Goal: Find specific page/section: Find specific page/section

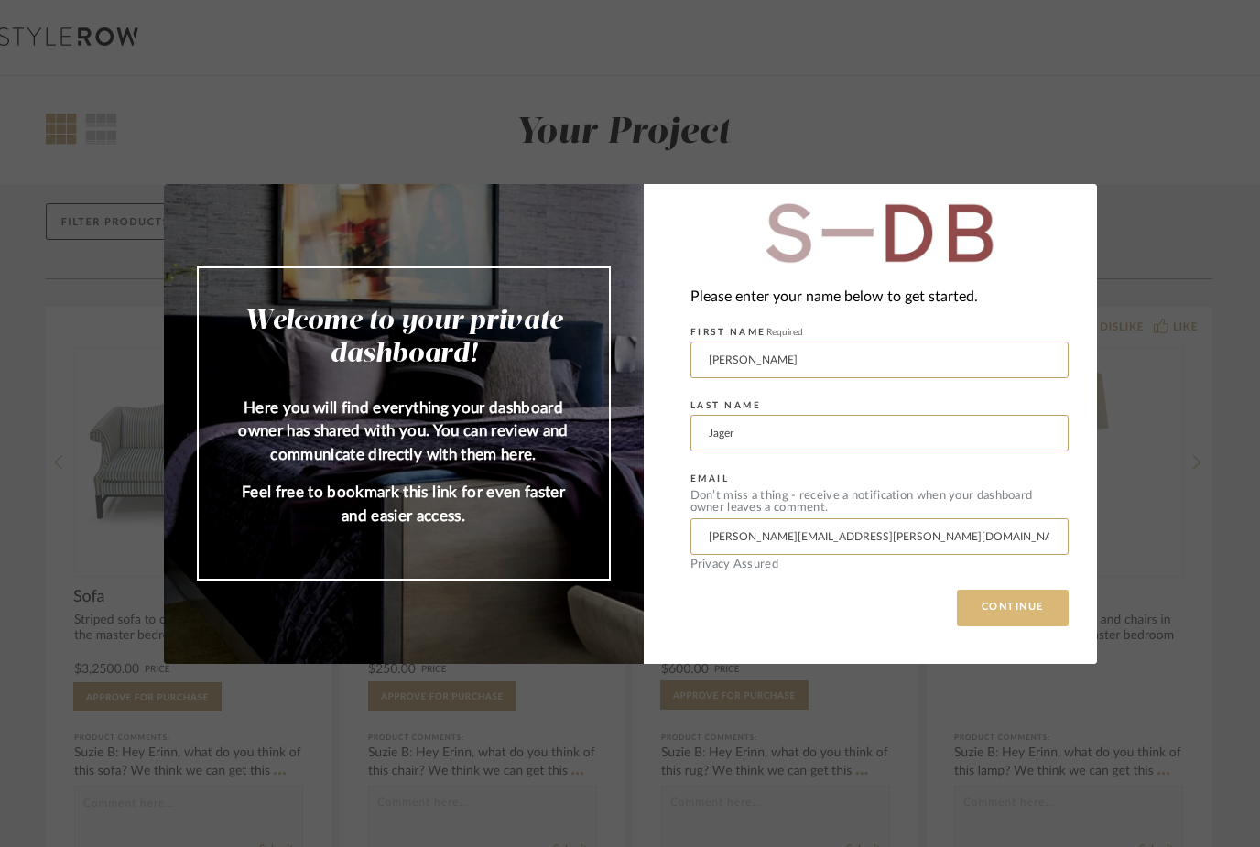
click at [1000, 620] on button "CONTINUE" at bounding box center [1013, 608] width 112 height 37
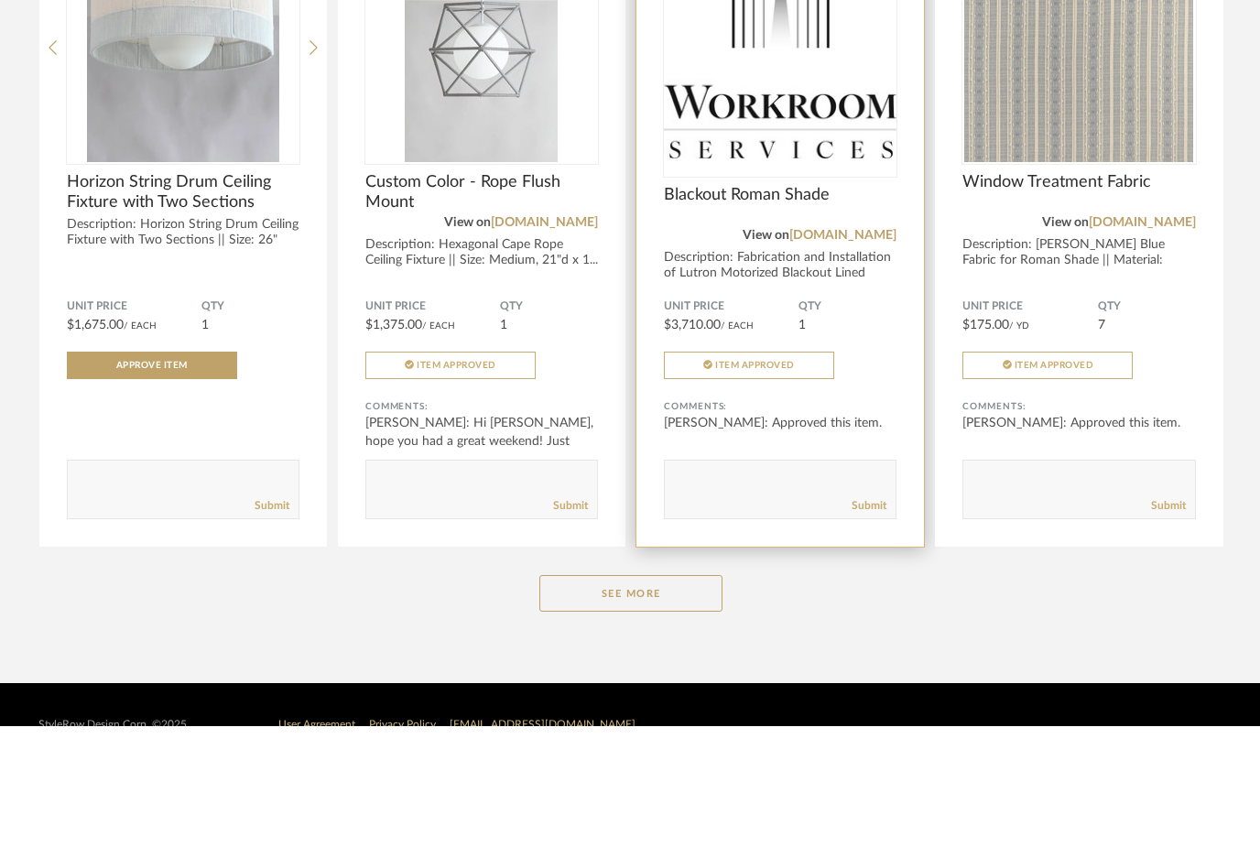
scroll to position [4758, 0]
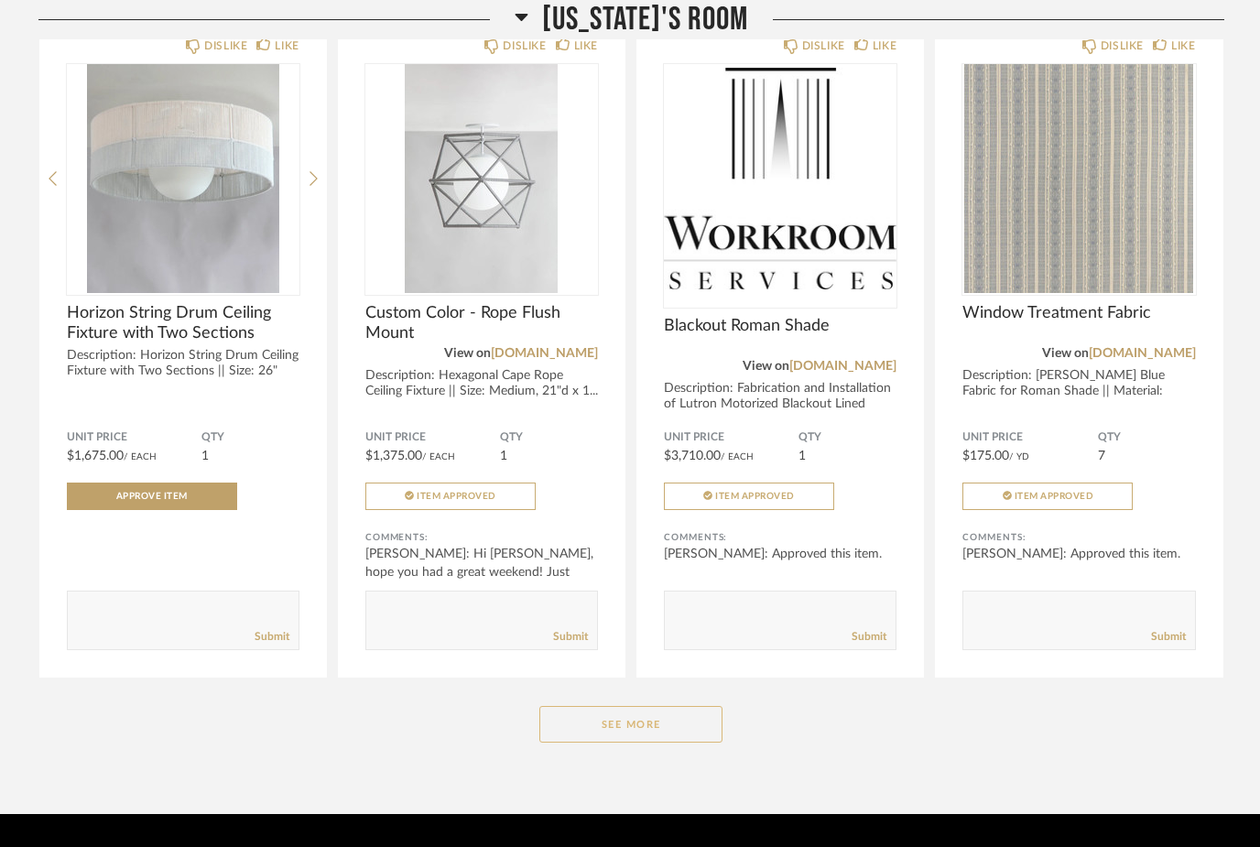
click at [655, 734] on button "See More" at bounding box center [630, 724] width 183 height 37
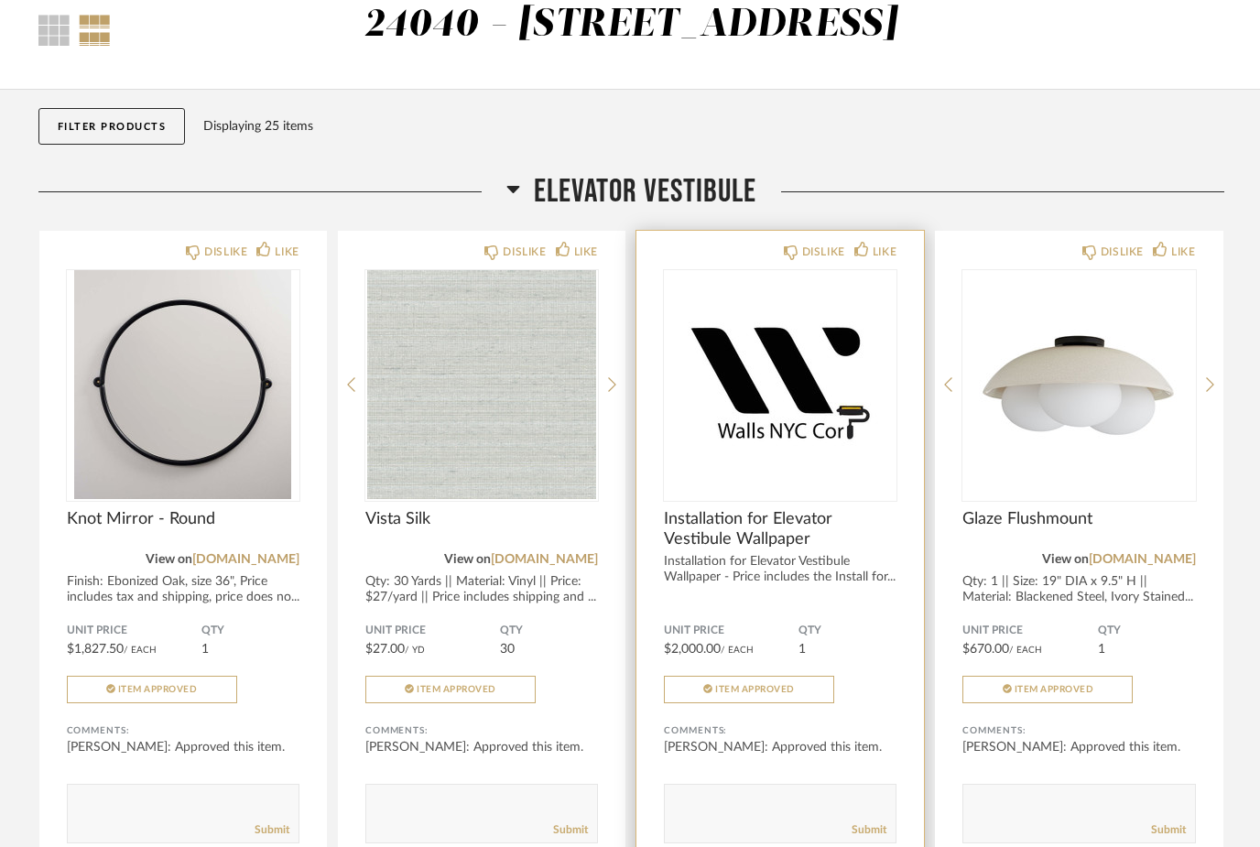
scroll to position [0, 0]
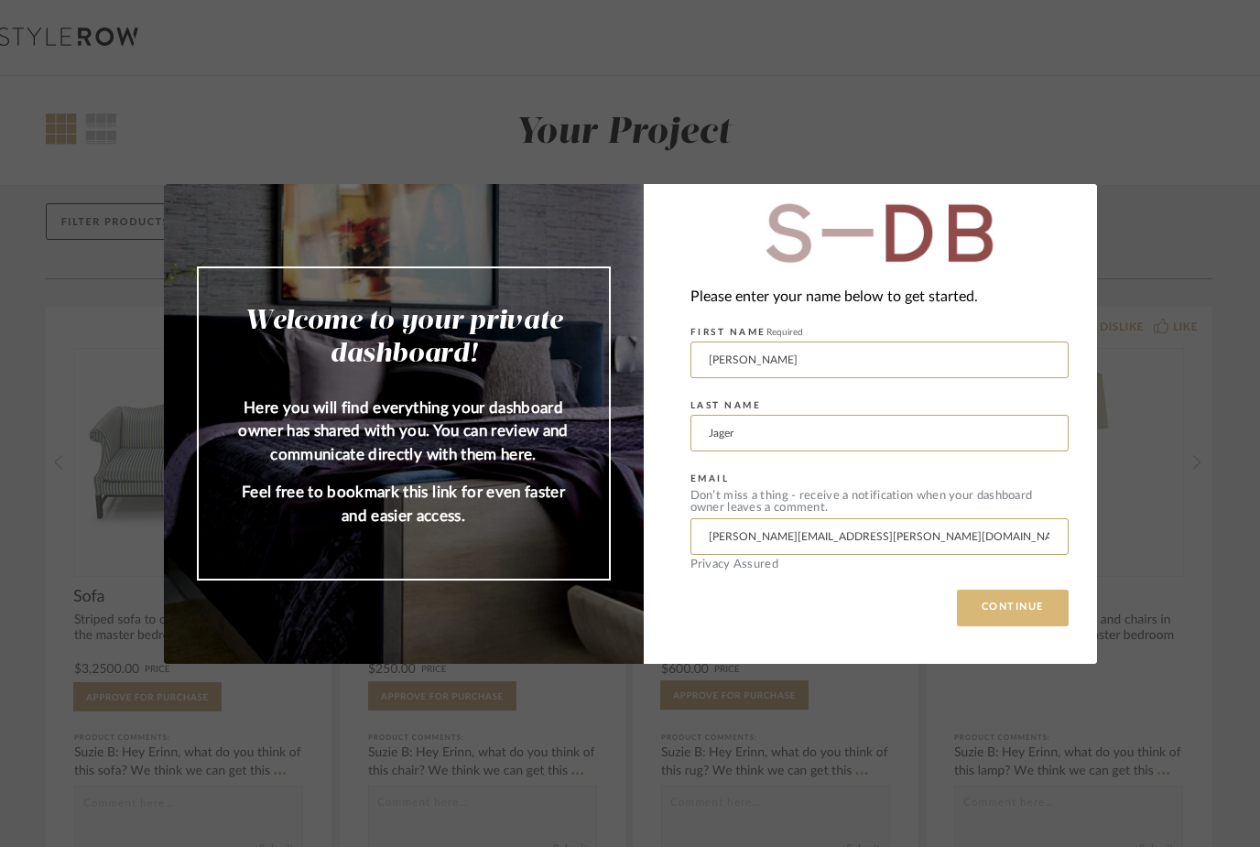
click at [996, 612] on button "CONTINUE" at bounding box center [1013, 608] width 112 height 37
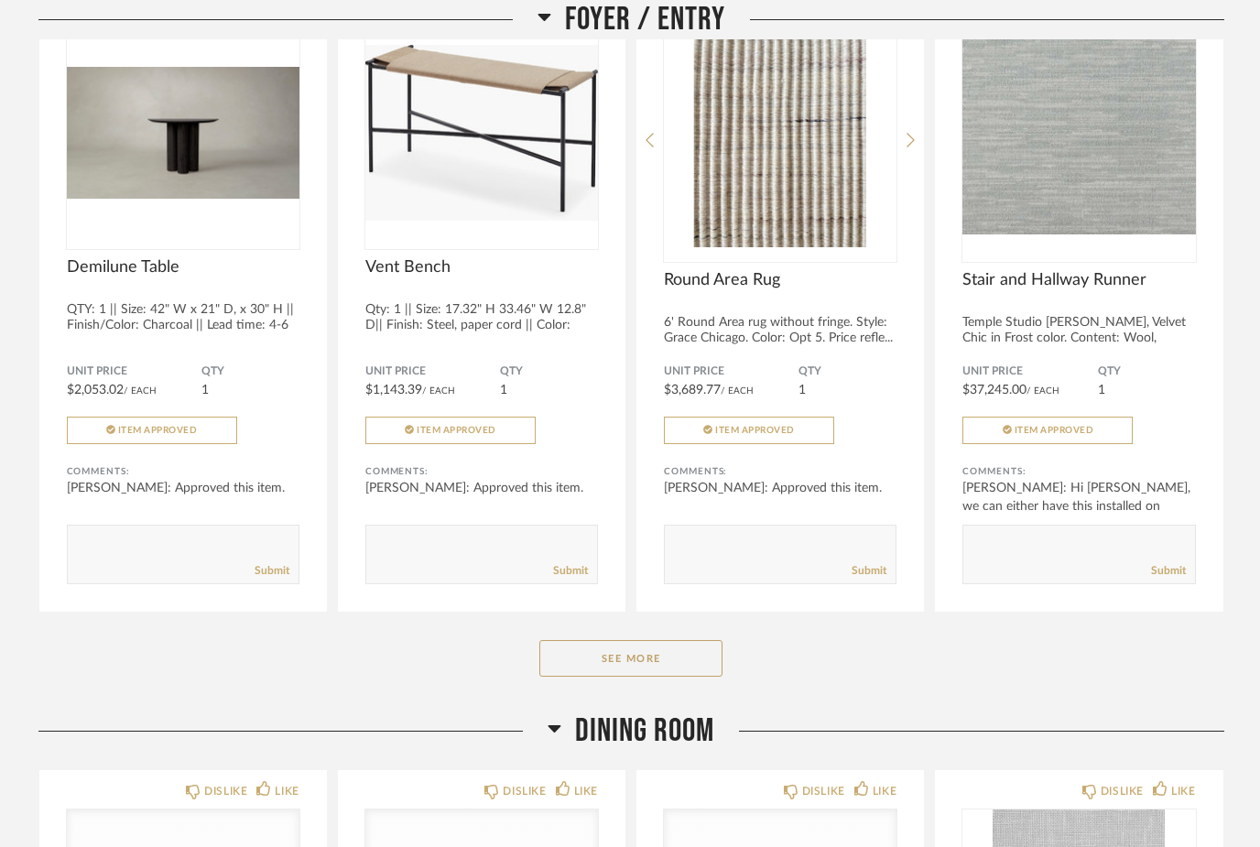
scroll to position [357, 0]
click at [657, 677] on button "See More" at bounding box center [630, 658] width 183 height 37
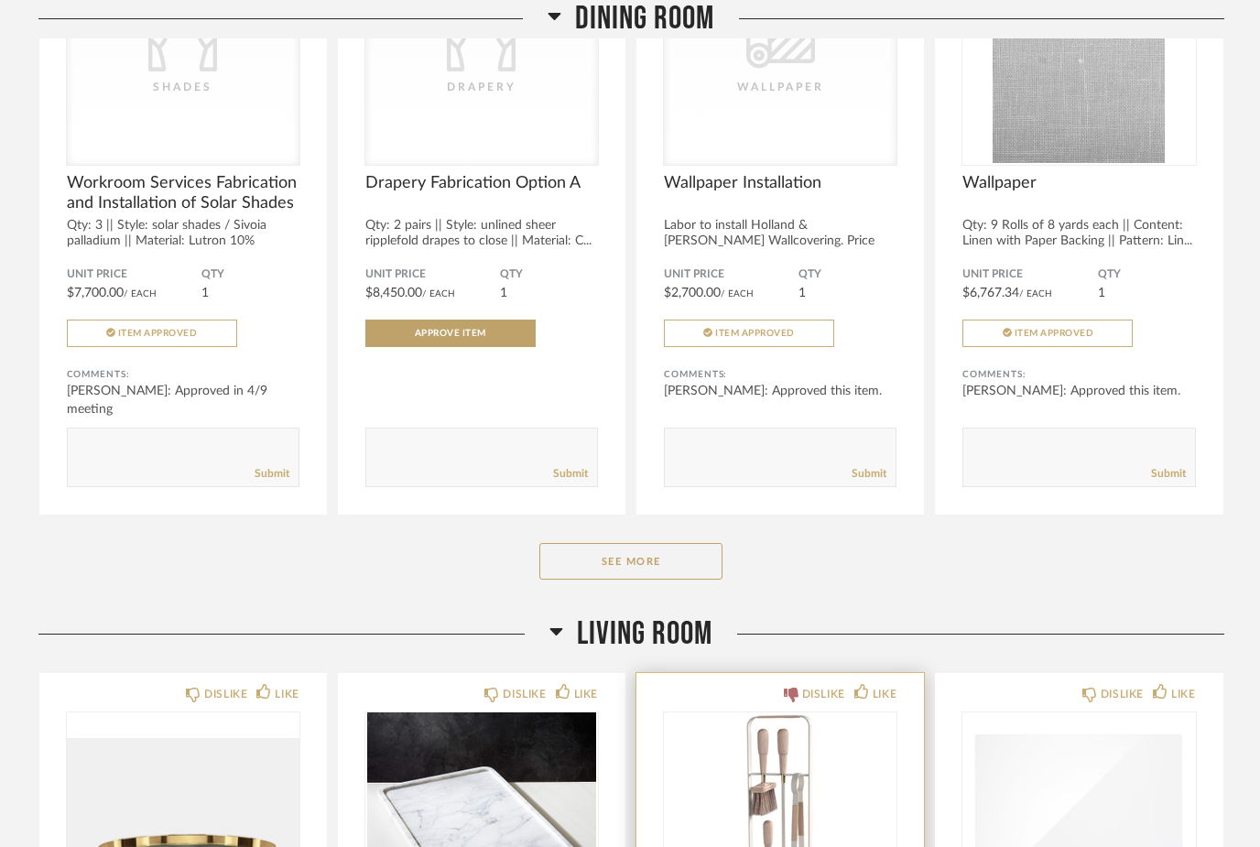
scroll to position [1863, 0]
click at [671, 579] on button "See More" at bounding box center [630, 561] width 183 height 37
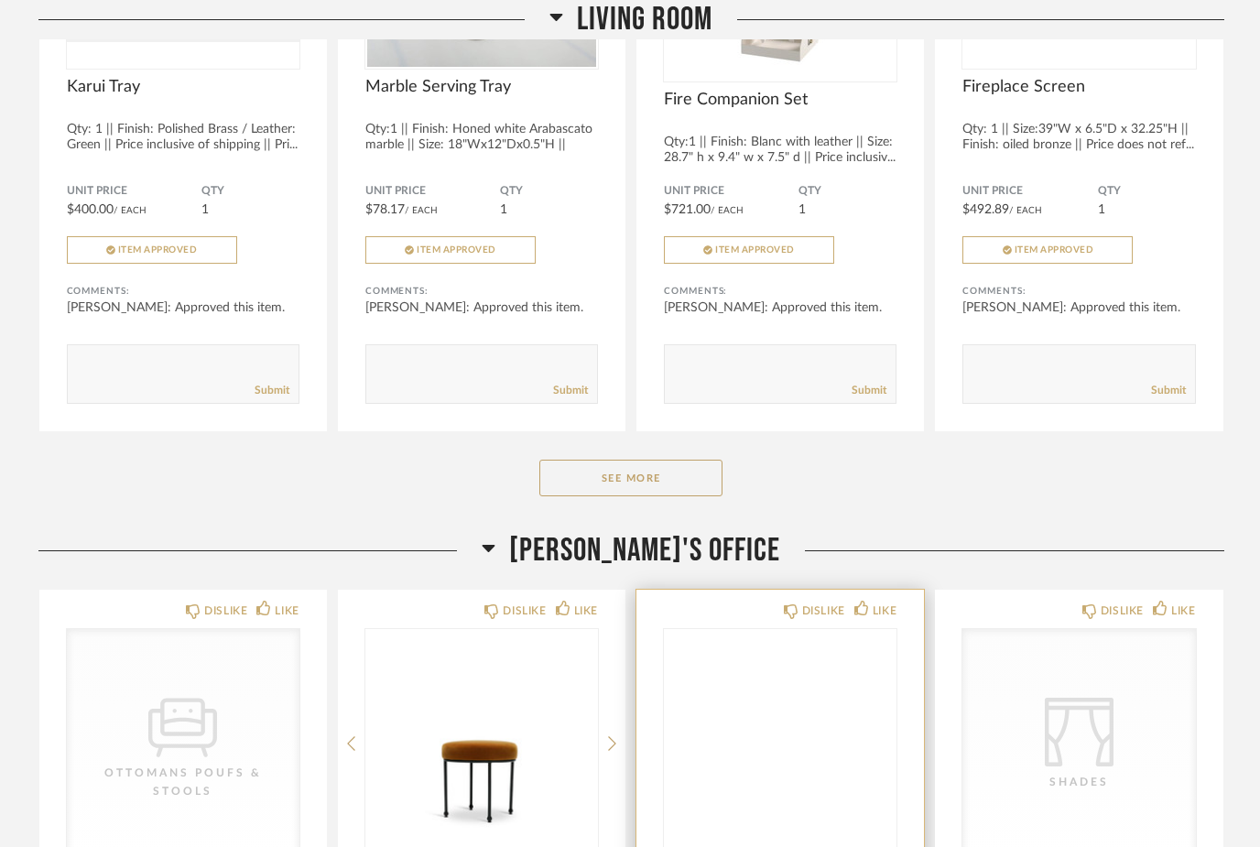
scroll to position [4052, 0]
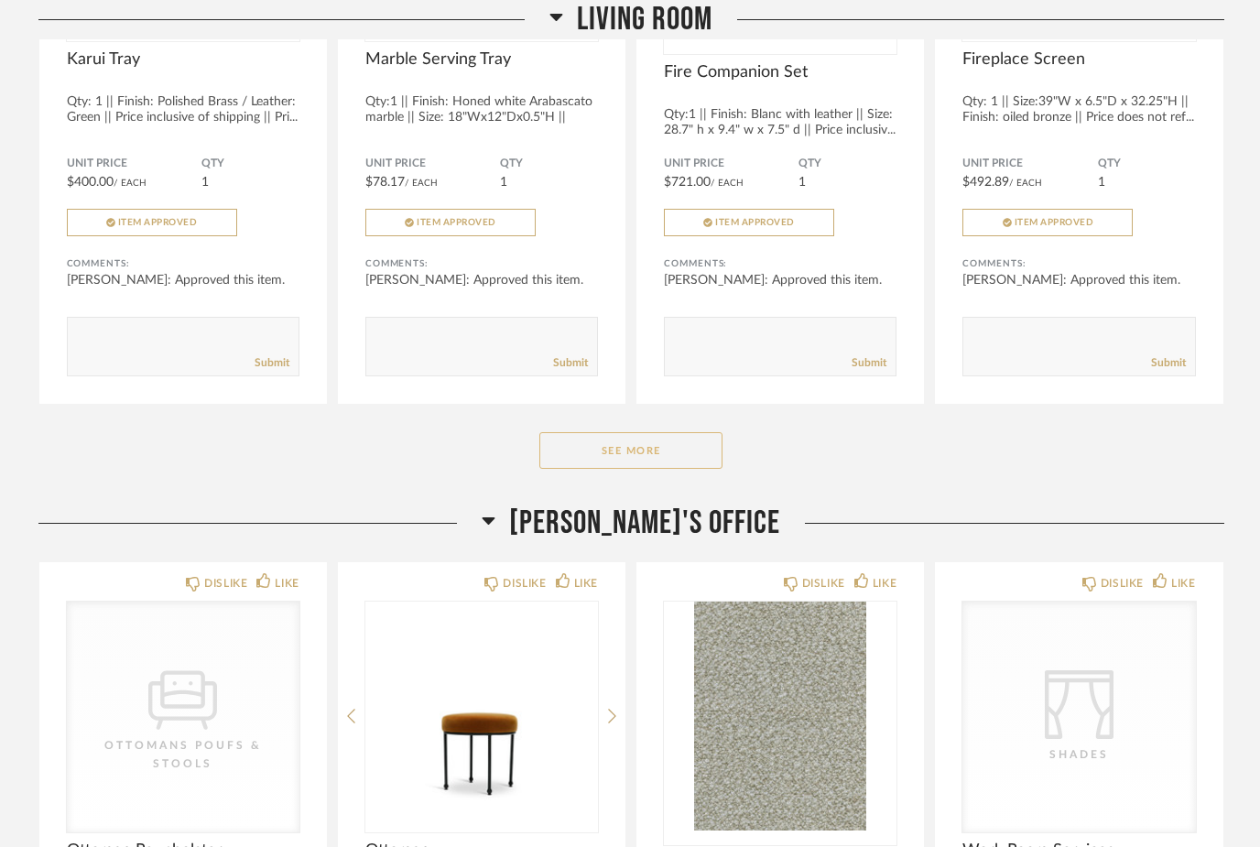
click at [645, 469] on button "See More" at bounding box center [630, 450] width 183 height 37
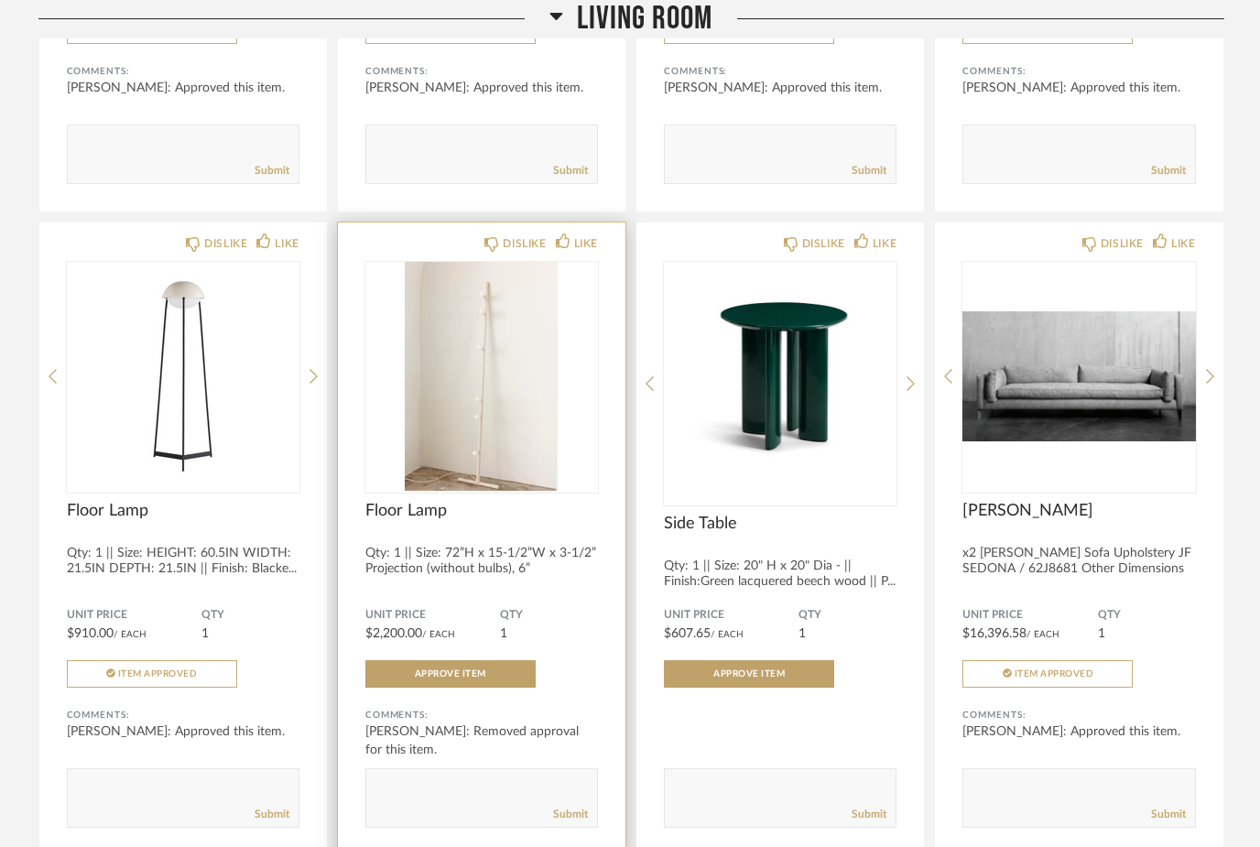
scroll to position [4244, 0]
click at [506, 491] on img "0" at bounding box center [481, 376] width 233 height 229
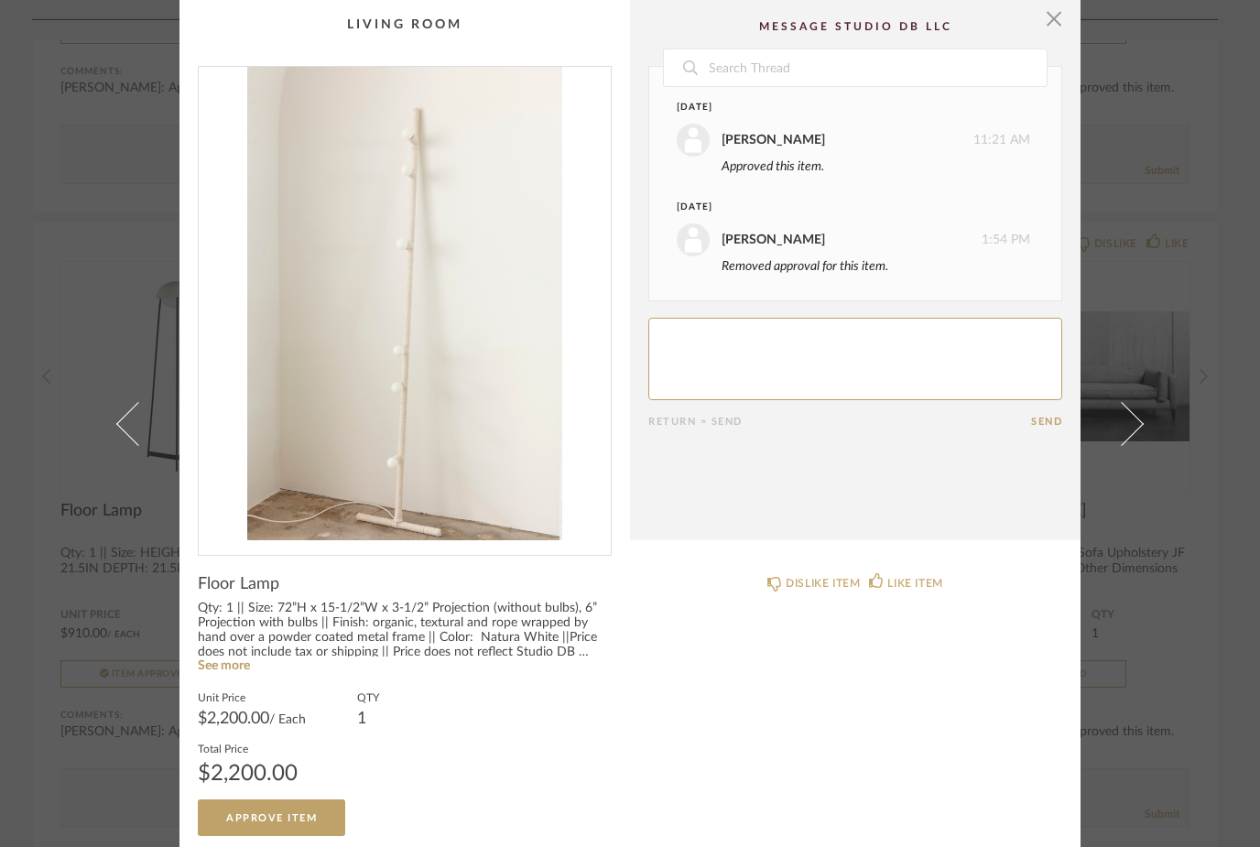
click at [417, 438] on img "0" at bounding box center [405, 303] width 412 height 473
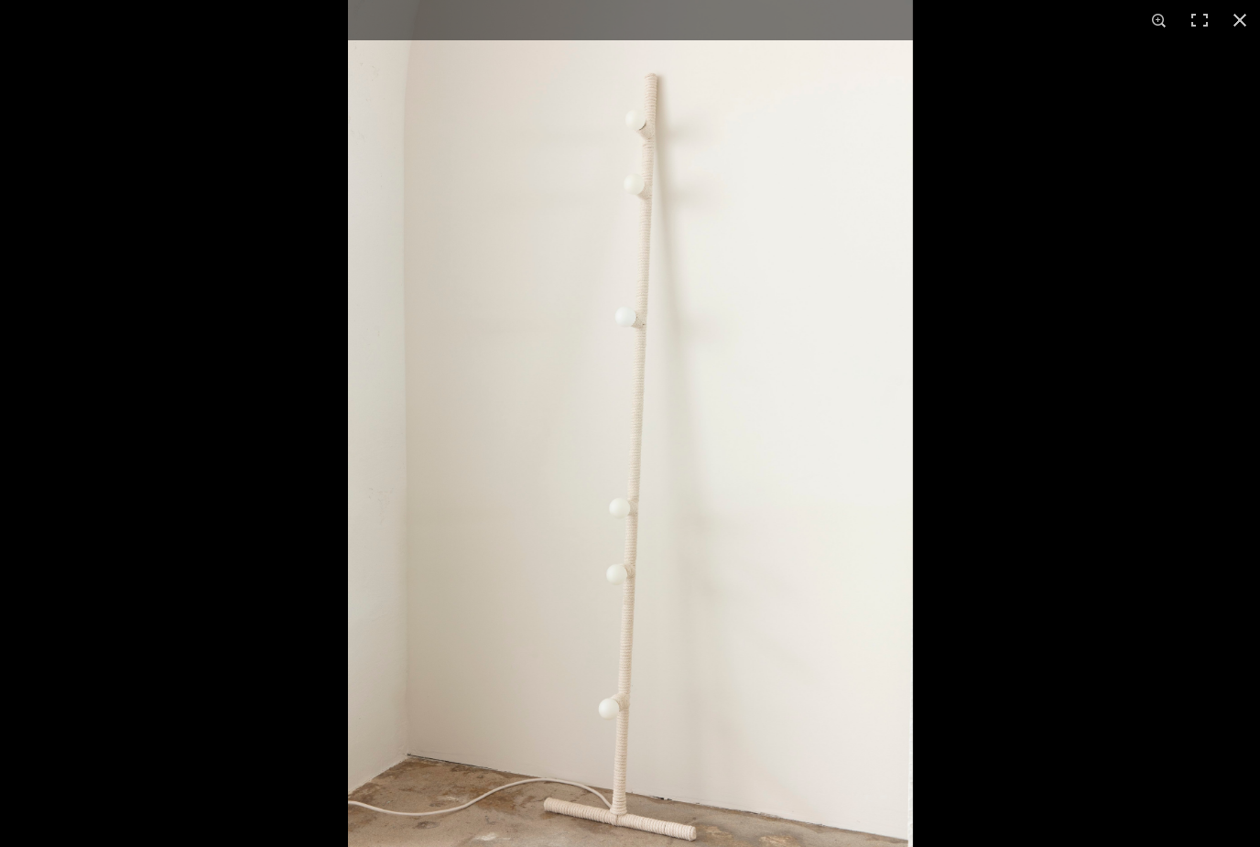
click at [589, 538] on img at bounding box center [630, 423] width 565 height 847
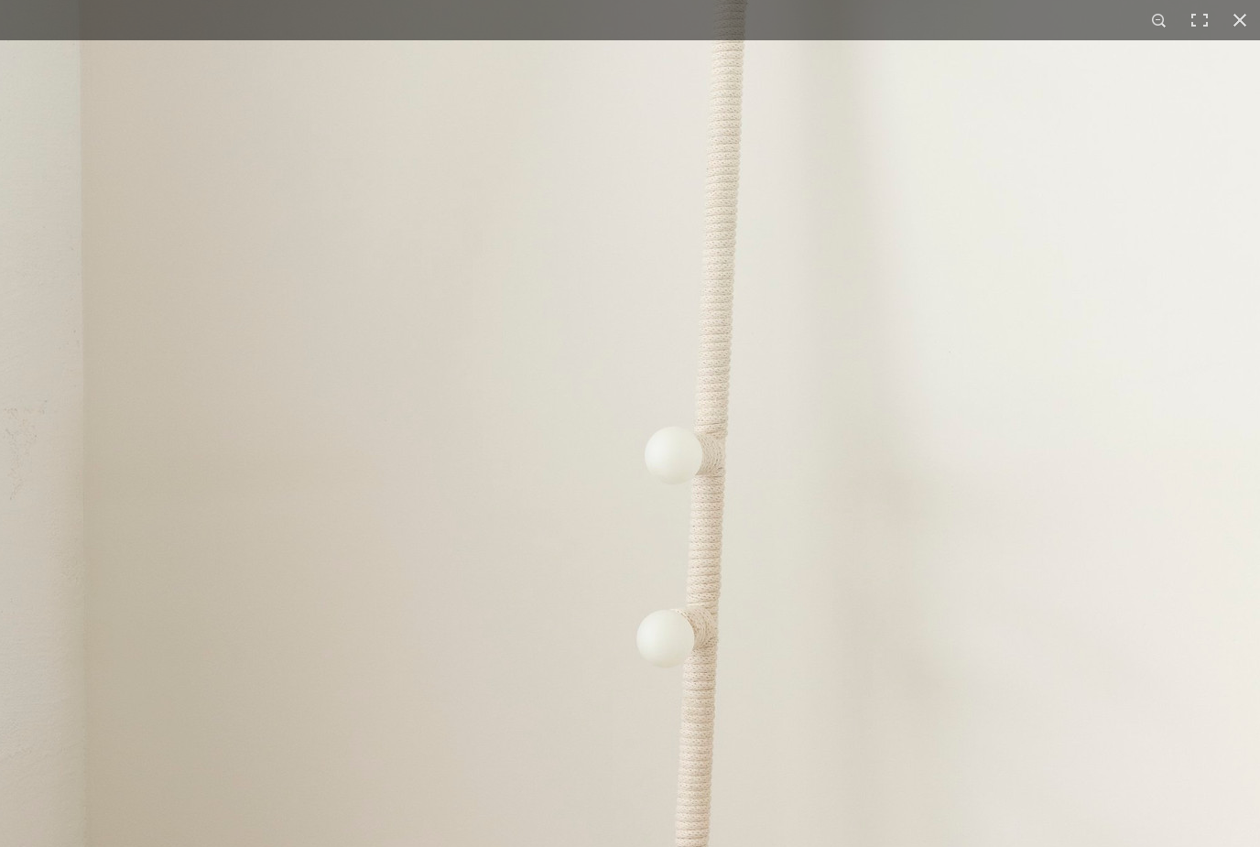
click at [589, 538] on img at bounding box center [703, 221] width 1563 height 2344
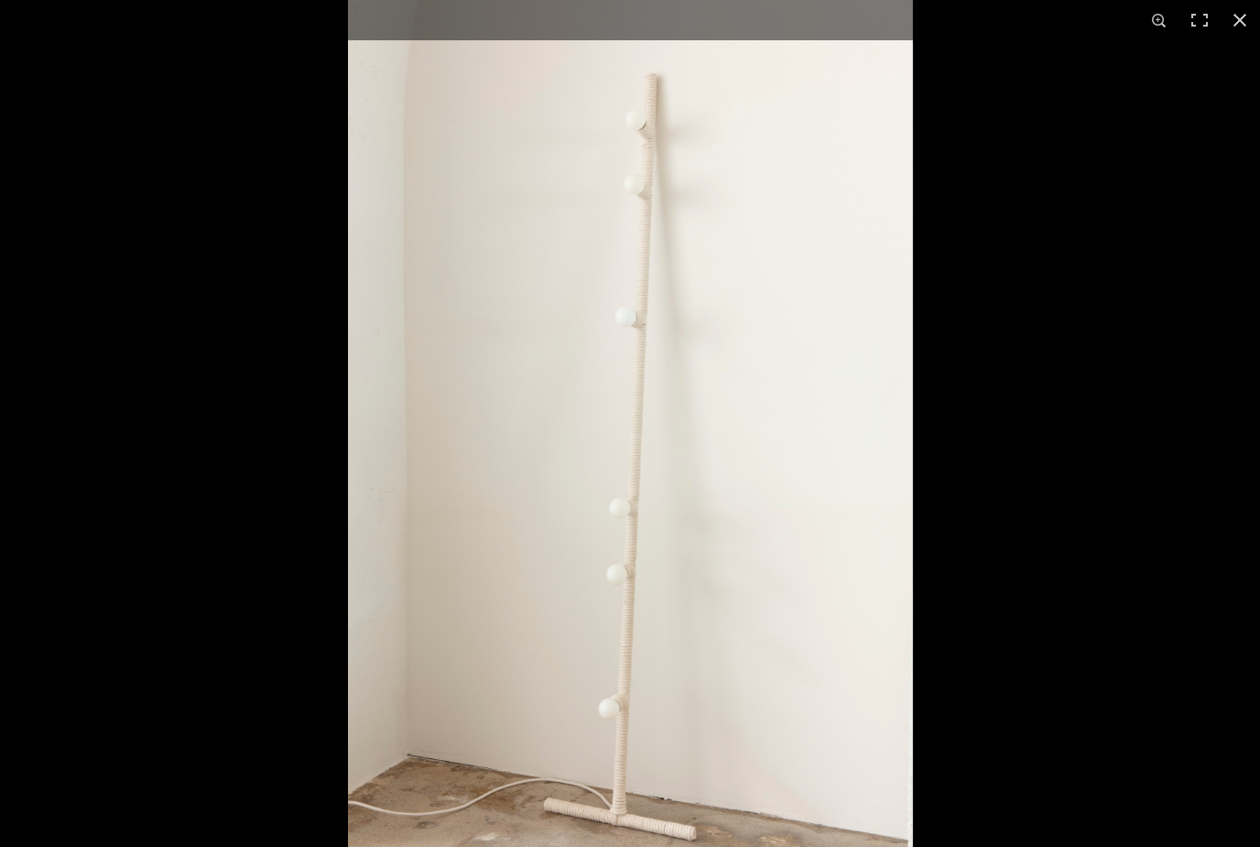
click at [281, 442] on div at bounding box center [630, 423] width 1260 height 847
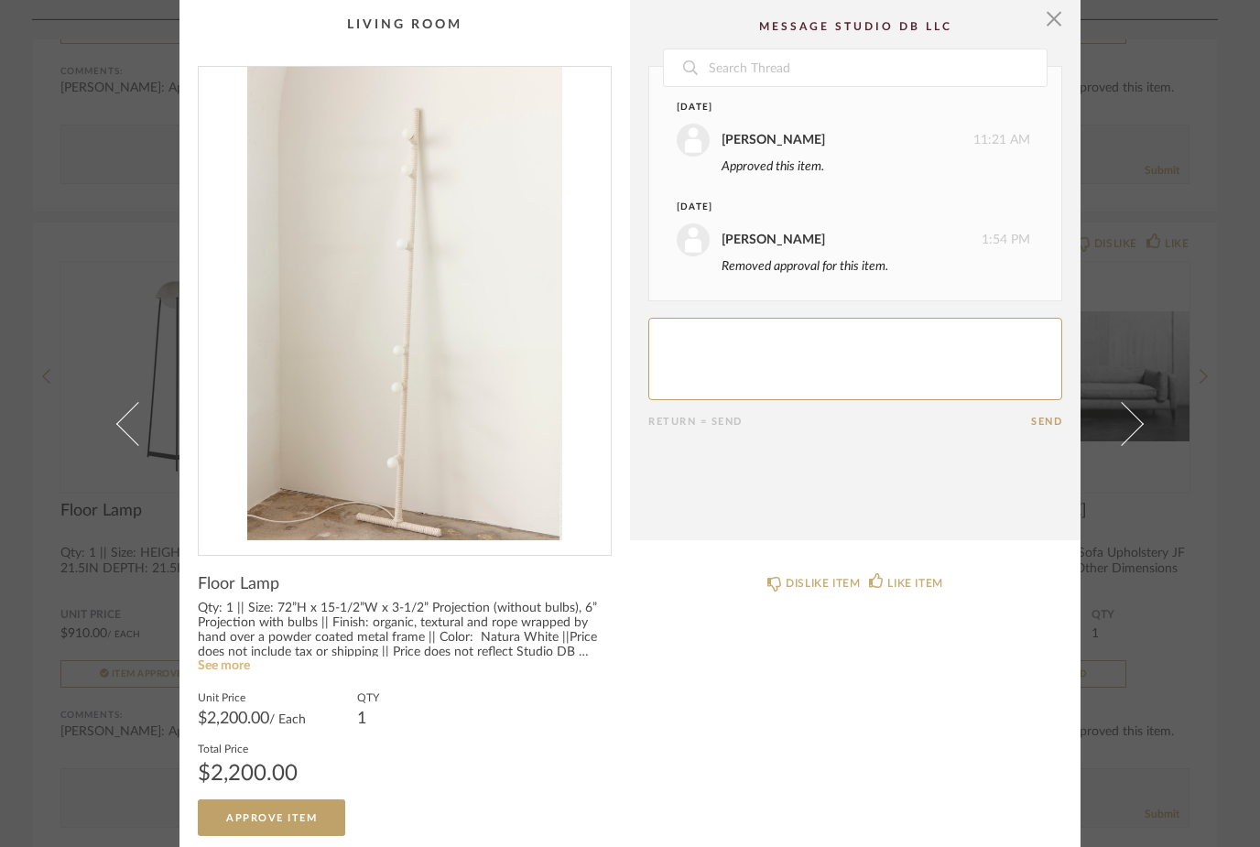
click at [225, 666] on link "See more" at bounding box center [224, 665] width 52 height 13
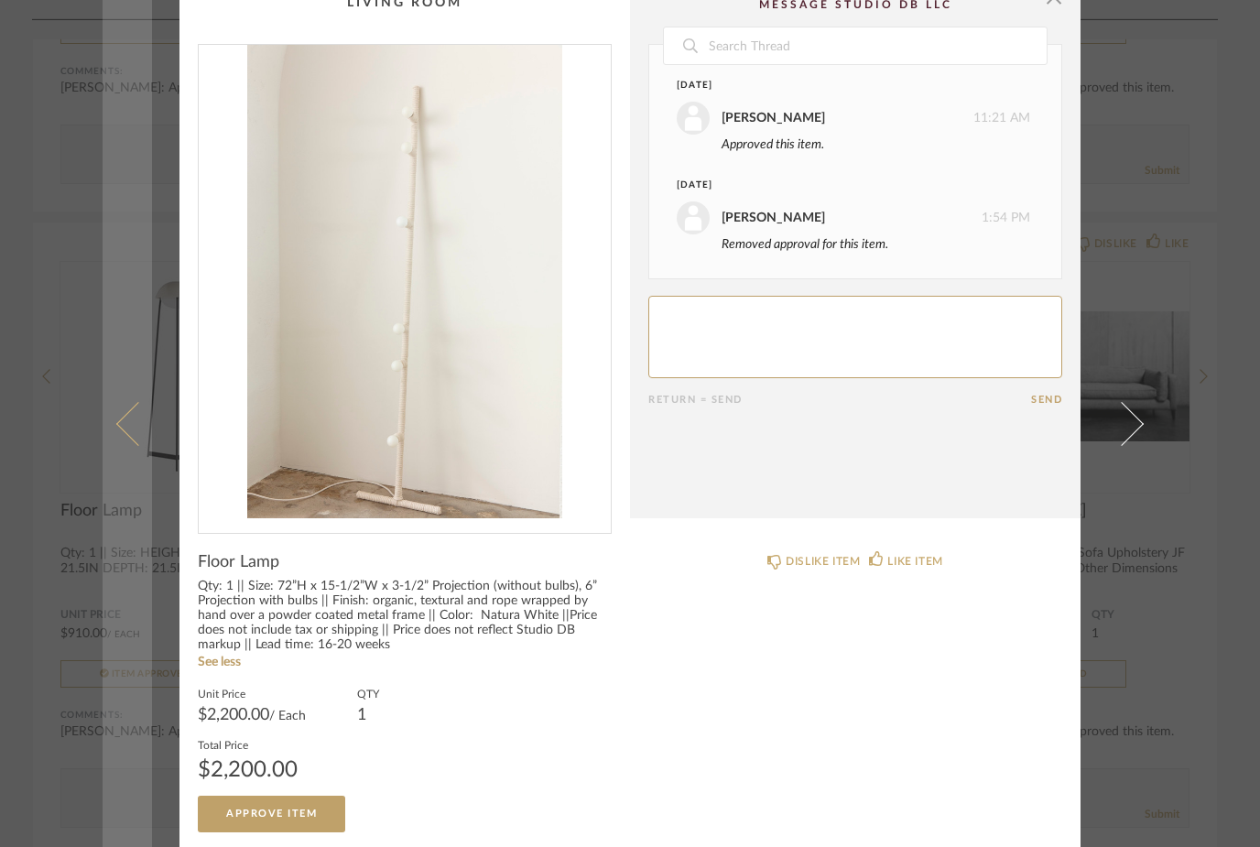
scroll to position [21, 0]
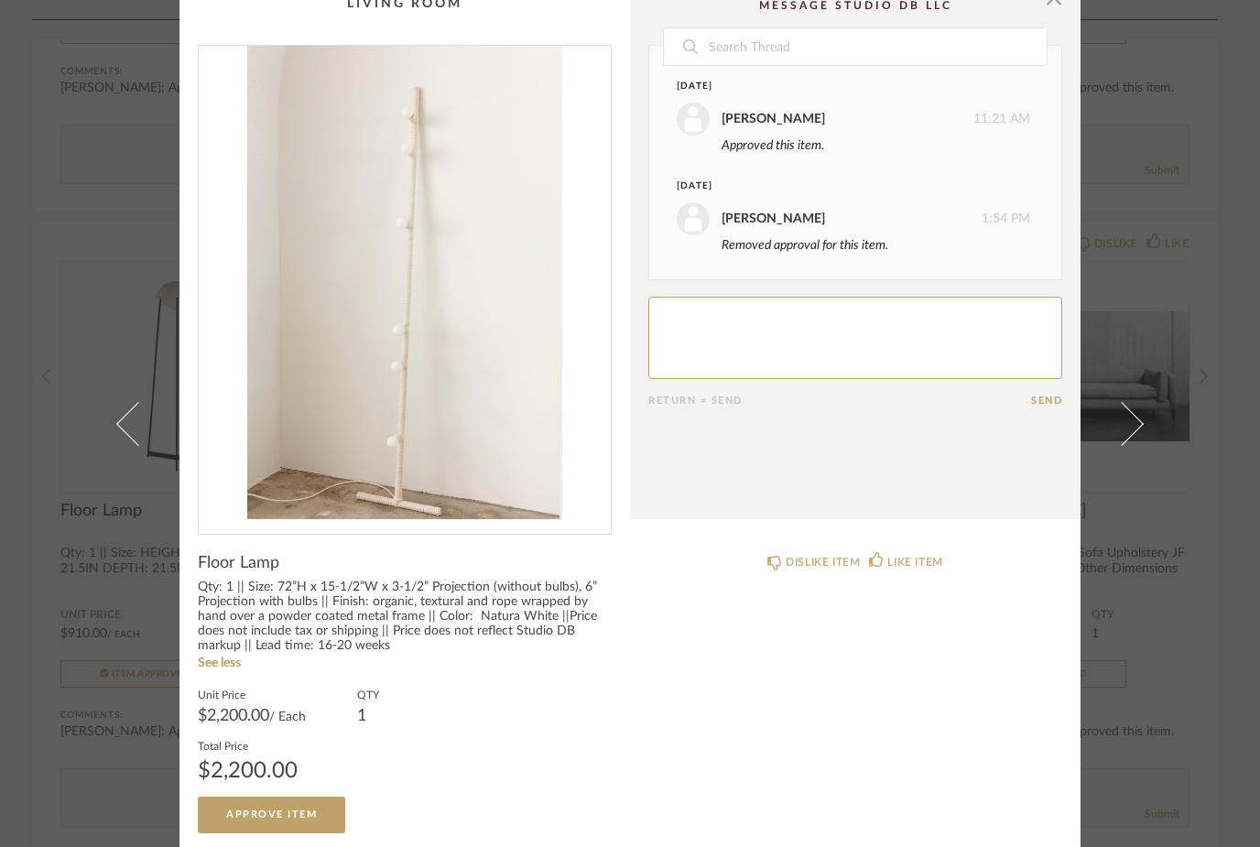
click at [56, 493] on div "× Date October 6th Peyton Maxwell 11:21 AM Approved this item. October 11th Hil…" at bounding box center [630, 423] width 1260 height 847
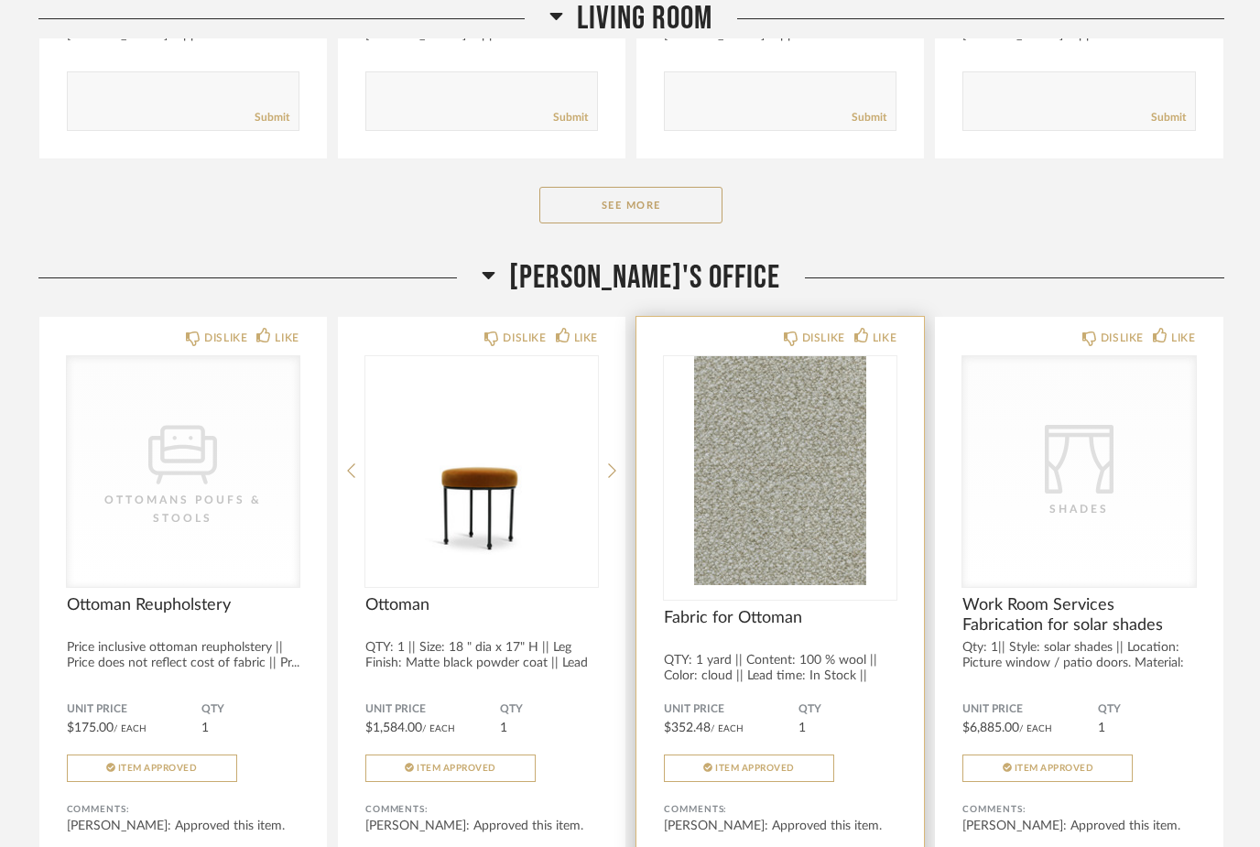
scroll to position [6871, 0]
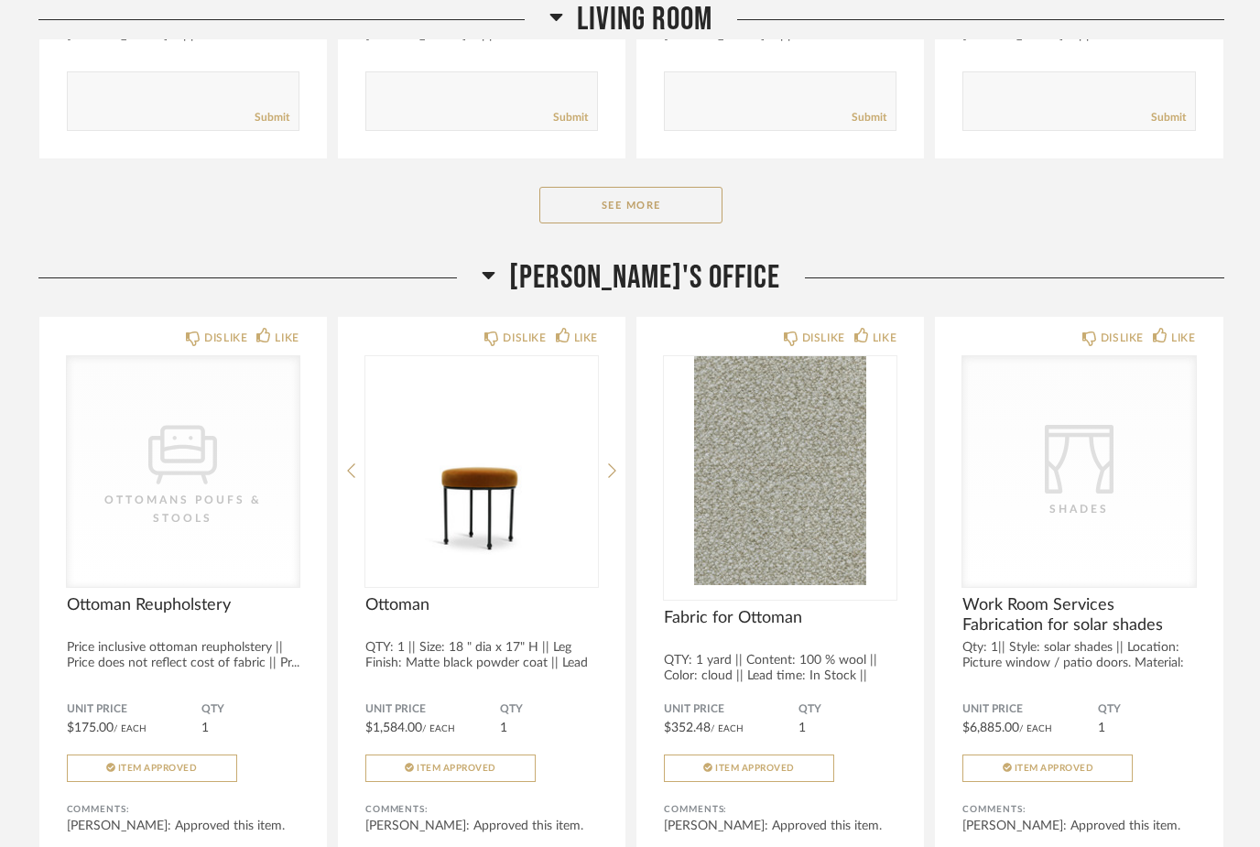
click at [693, 223] on button "See More" at bounding box center [630, 205] width 183 height 37
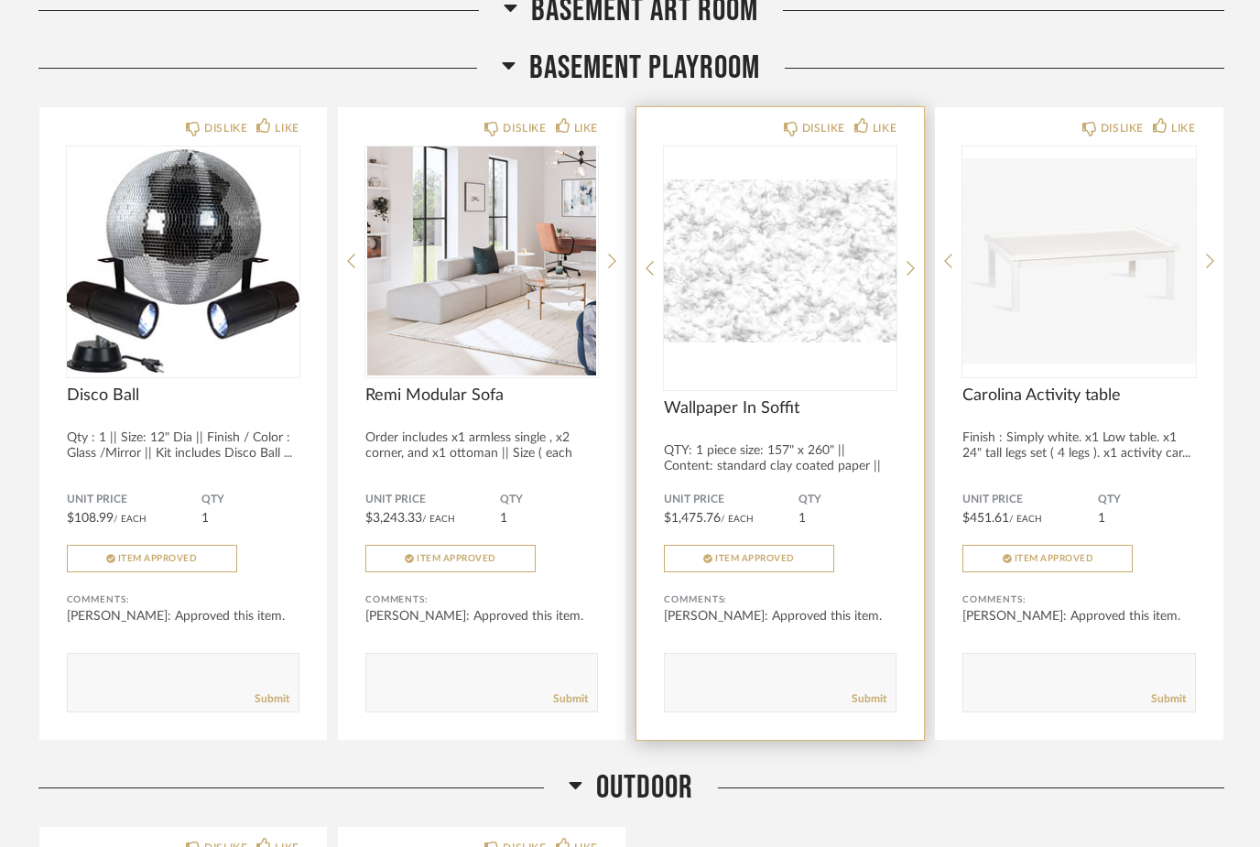
scroll to position [24902, 0]
